Goal: Information Seeking & Learning: Check status

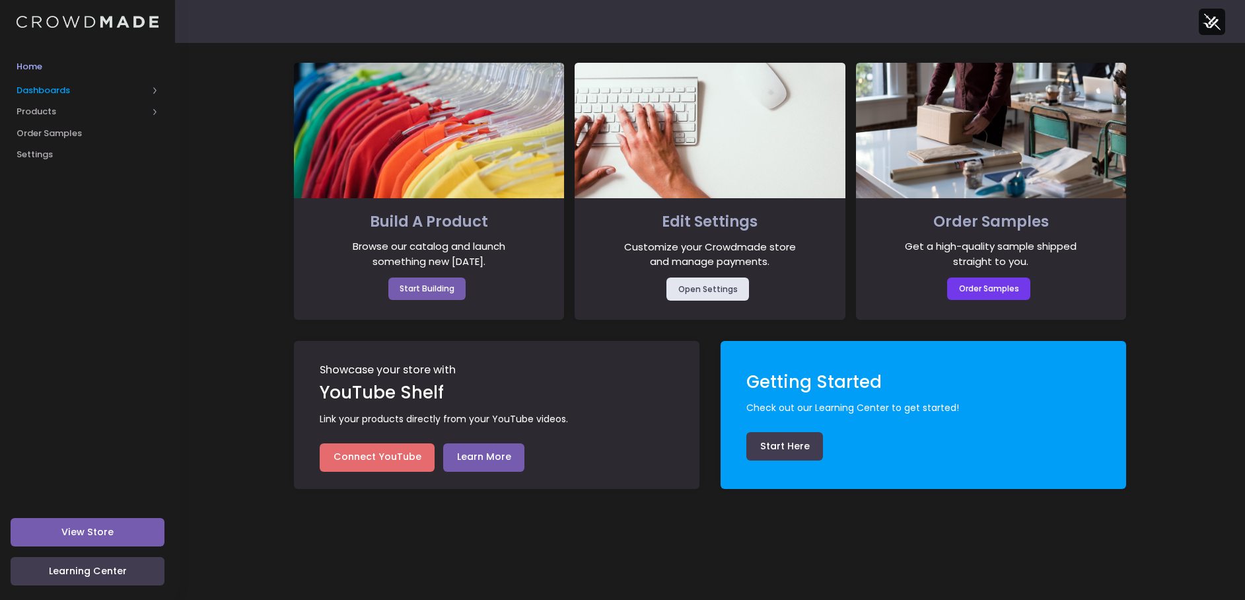
click at [89, 84] on span "Dashboards" at bounding box center [82, 90] width 131 height 13
click at [62, 135] on span "Product Sales" at bounding box center [98, 133] width 121 height 13
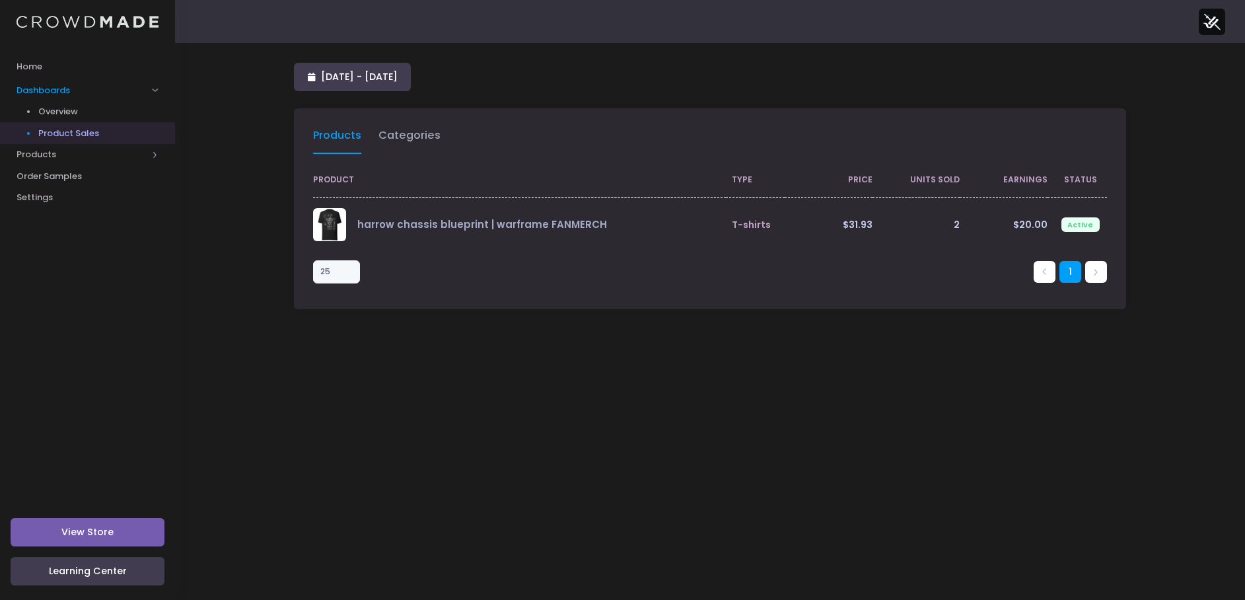
select select "25"
click at [68, 111] on span "Overview" at bounding box center [98, 111] width 121 height 13
